Goal: Information Seeking & Learning: Check status

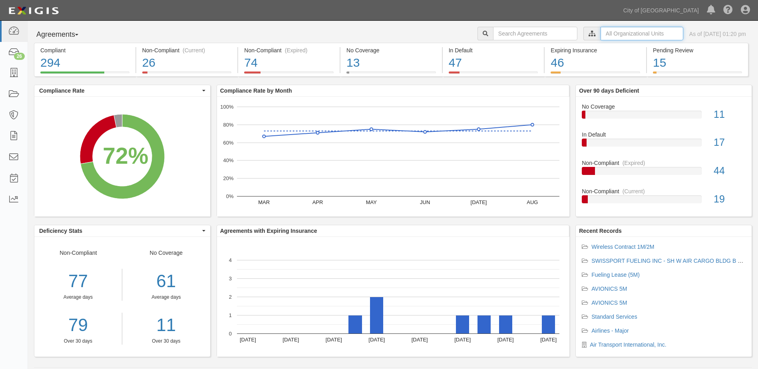
click at [628, 35] on input "text" at bounding box center [642, 34] width 83 height 14
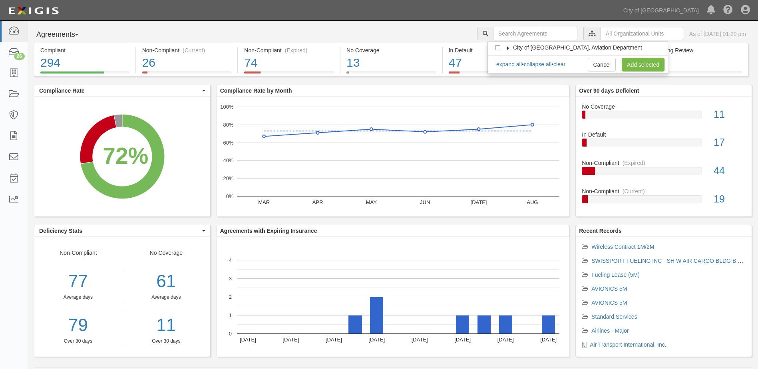
click at [508, 46] on icon at bounding box center [509, 48] width 6 height 4
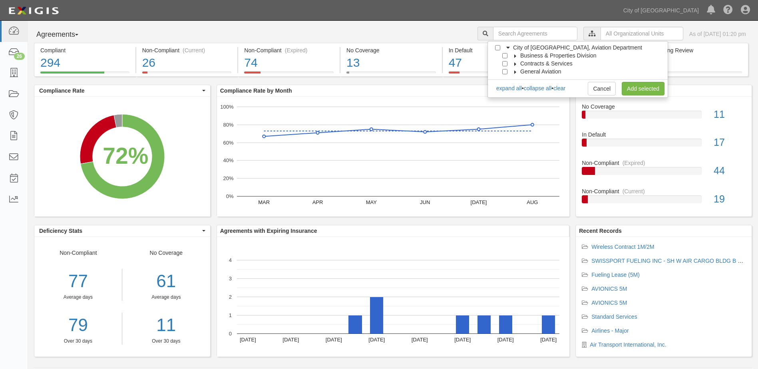
click at [513, 54] on label "Business & Properties Division" at bounding box center [553, 56] width 86 height 8
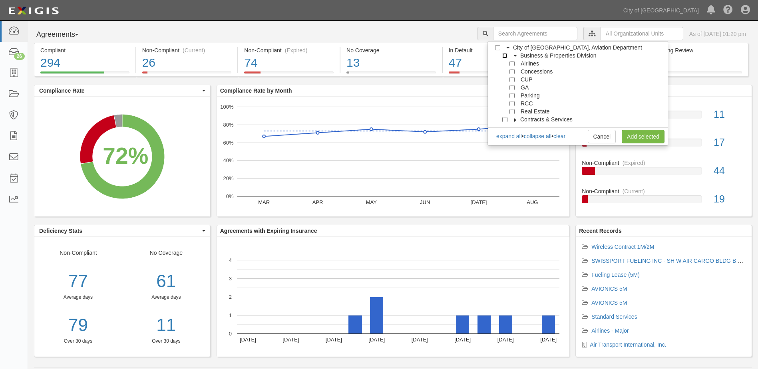
click at [504, 54] on input "Business & Properties Division" at bounding box center [504, 55] width 5 height 5
checkbox input "true"
click at [511, 104] on input "RCC" at bounding box center [512, 103] width 5 height 5
checkbox input "true"
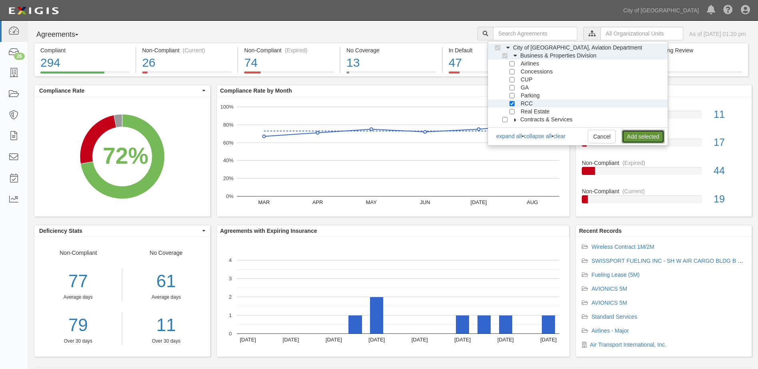
click at [628, 133] on link "Add selected" at bounding box center [643, 137] width 43 height 14
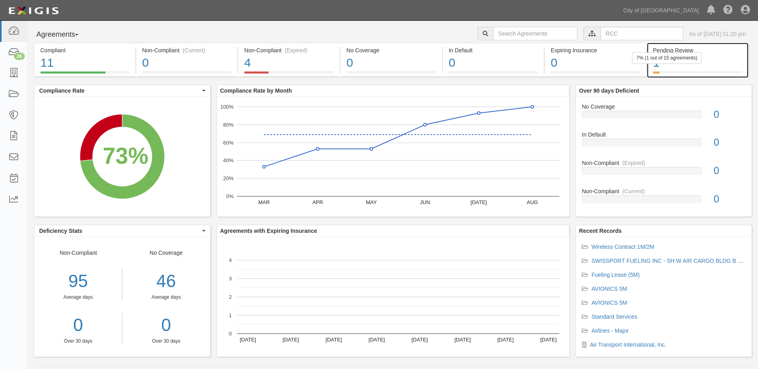
click at [716, 58] on div "1" at bounding box center [697, 62] width 89 height 17
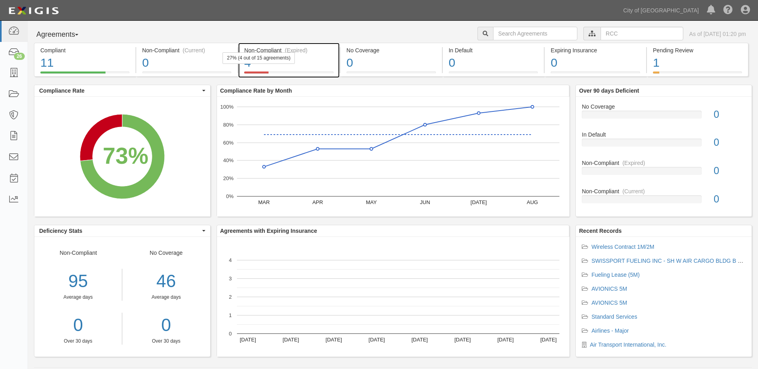
click at [290, 62] on div "27% (4 out of 15 agreements)" at bounding box center [259, 58] width 72 height 12
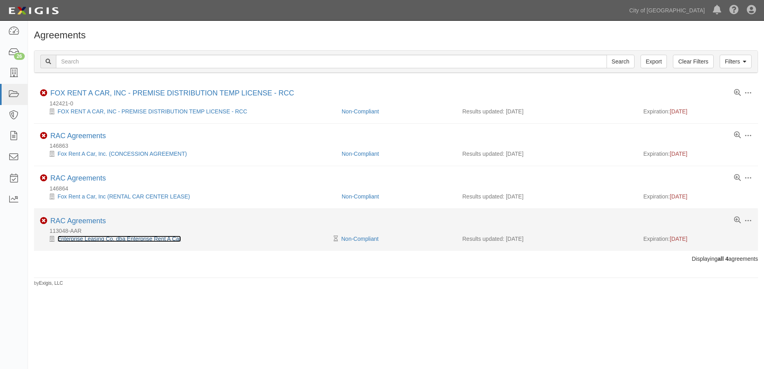
click at [131, 239] on link "Enterprise Leasing Co. dba Enterprise Rent A Car" at bounding box center [120, 239] width 124 height 6
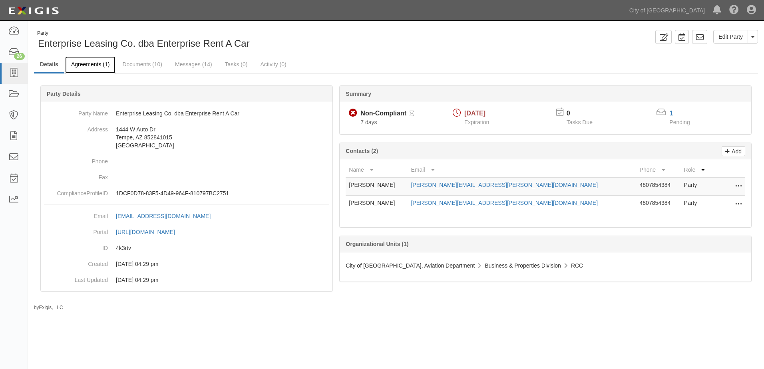
click at [86, 66] on link "Agreements (1)" at bounding box center [90, 64] width 50 height 17
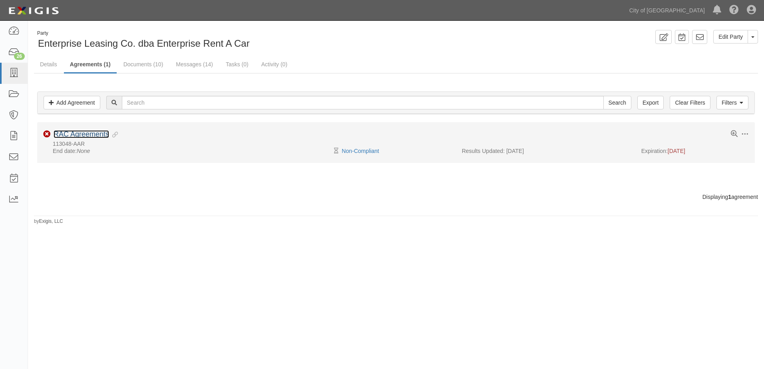
click at [89, 134] on link "RAC Agreements" at bounding box center [82, 134] width 56 height 8
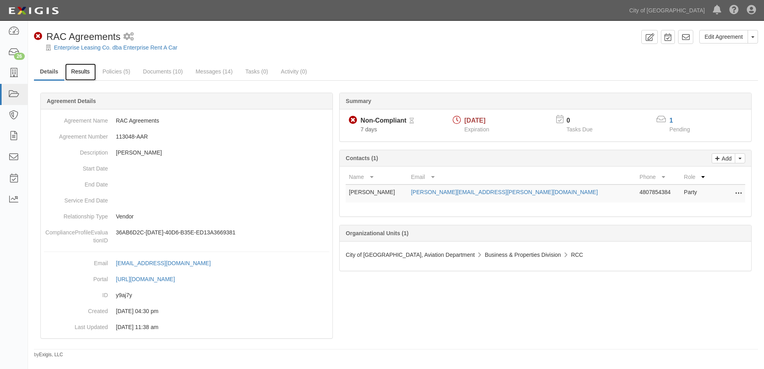
click at [80, 74] on link "Results" at bounding box center [80, 72] width 31 height 17
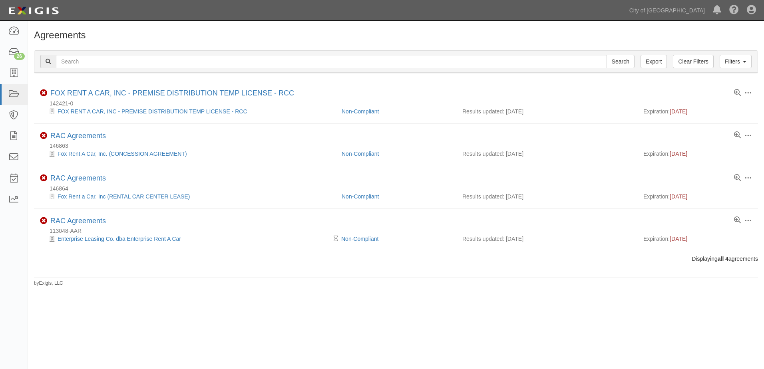
drag, startPoint x: 0, startPoint y: 0, endPoint x: 300, endPoint y: 317, distance: 436.9
click at [302, 322] on div "Agreements Filters Clear Filters Export Search Filters Compliance Status Compli…" at bounding box center [382, 190] width 764 height 333
click at [9, 28] on icon at bounding box center [13, 31] width 11 height 9
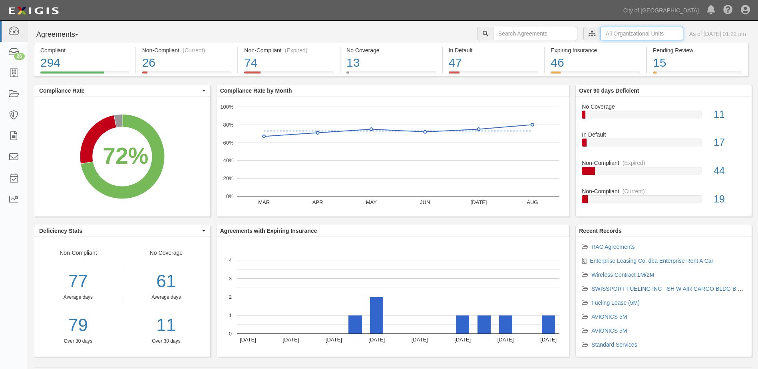
click at [601, 30] on input "text" at bounding box center [642, 34] width 83 height 14
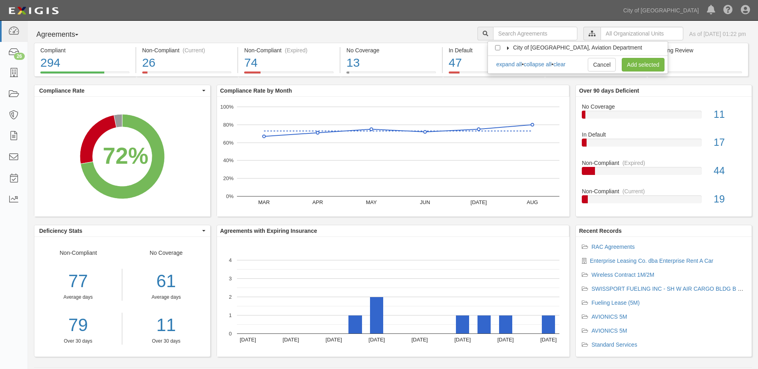
click at [510, 47] on icon at bounding box center [509, 48] width 6 height 4
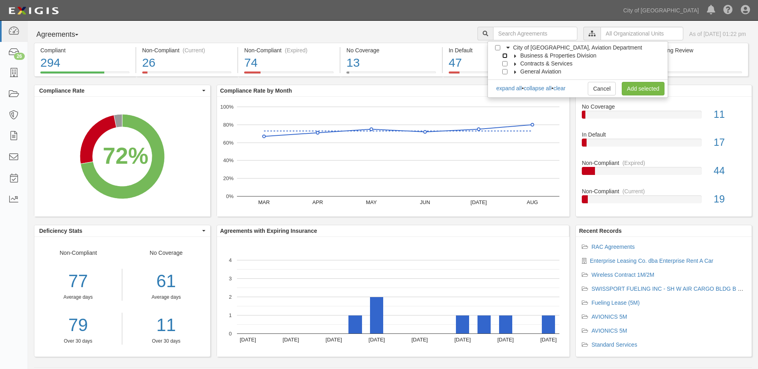
click at [505, 57] on input "Business & Properties Division" at bounding box center [504, 55] width 5 height 5
checkbox input "true"
click at [513, 55] on icon at bounding box center [516, 56] width 6 height 4
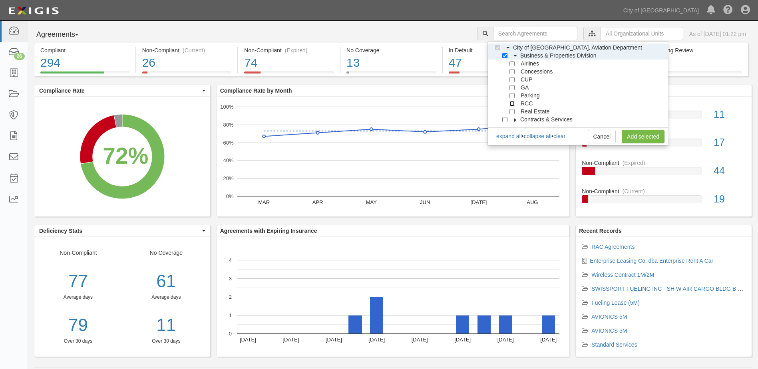
click at [512, 104] on input "RCC" at bounding box center [512, 103] width 5 height 5
checkbox input "true"
click at [650, 134] on link "Add selected" at bounding box center [643, 137] width 43 height 14
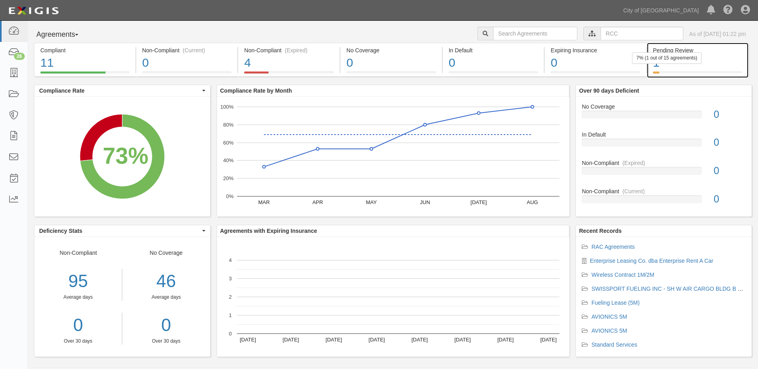
click at [699, 67] on div "1" at bounding box center [697, 62] width 89 height 17
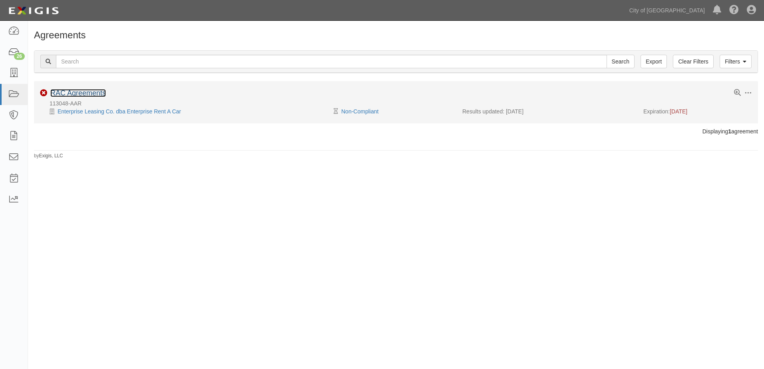
click at [84, 92] on link "RAC Agreements" at bounding box center [78, 93] width 56 height 8
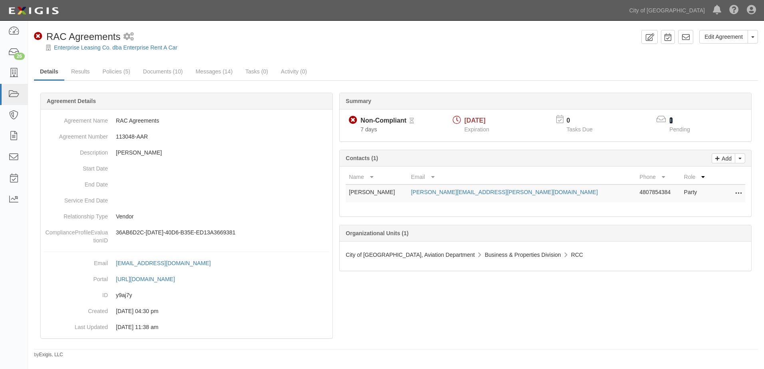
click at [670, 120] on link "1" at bounding box center [672, 120] width 4 height 7
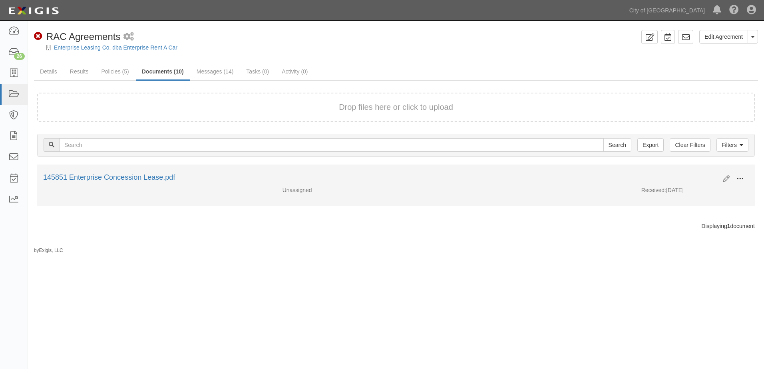
click at [741, 178] on span at bounding box center [740, 178] width 7 height 7
click at [687, 191] on link "View" at bounding box center [701, 190] width 63 height 14
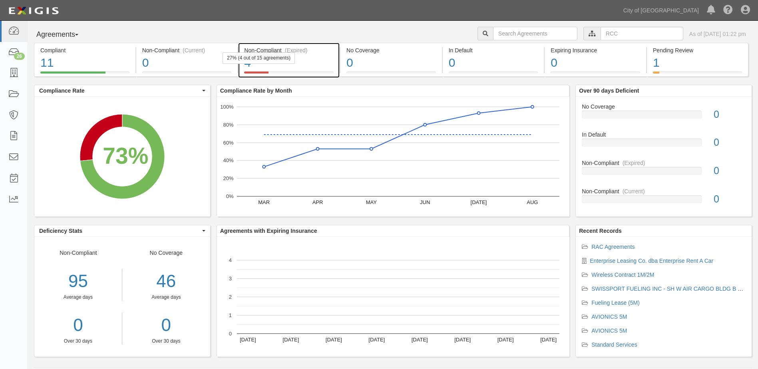
click at [287, 66] on div "4" at bounding box center [289, 62] width 90 height 17
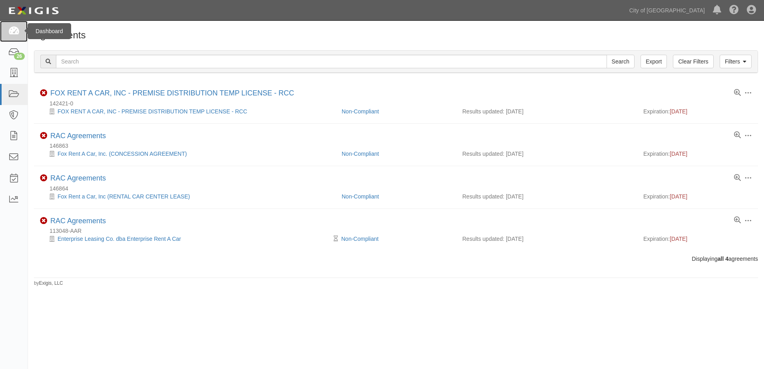
click at [12, 34] on icon at bounding box center [13, 31] width 11 height 9
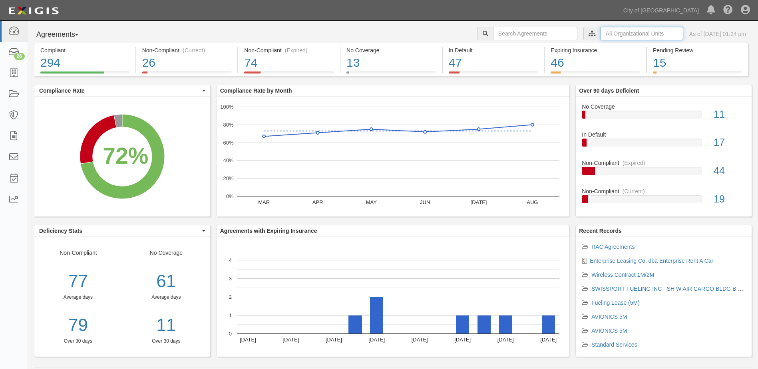
click at [635, 31] on input "text" at bounding box center [642, 34] width 83 height 14
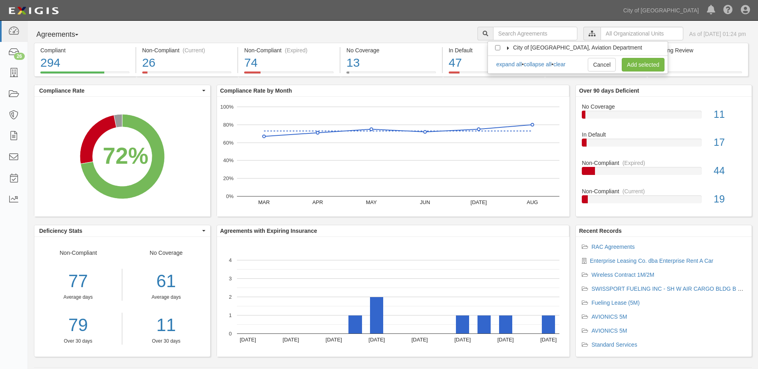
click at [510, 49] on icon at bounding box center [509, 48] width 6 height 4
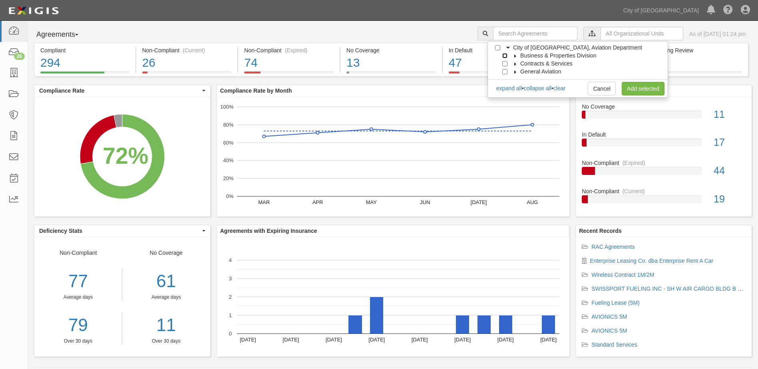
click at [502, 58] on input "Business & Properties Division" at bounding box center [504, 55] width 5 height 5
checkbox input "true"
click at [514, 55] on icon at bounding box center [516, 56] width 6 height 4
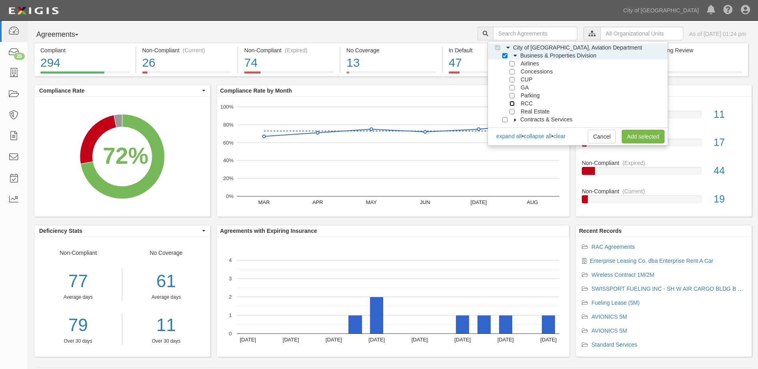
click at [511, 105] on input "RCC" at bounding box center [512, 103] width 5 height 5
checkbox input "true"
click at [651, 133] on link "Add selected" at bounding box center [643, 137] width 43 height 14
